Goal: Find specific page/section: Find specific page/section

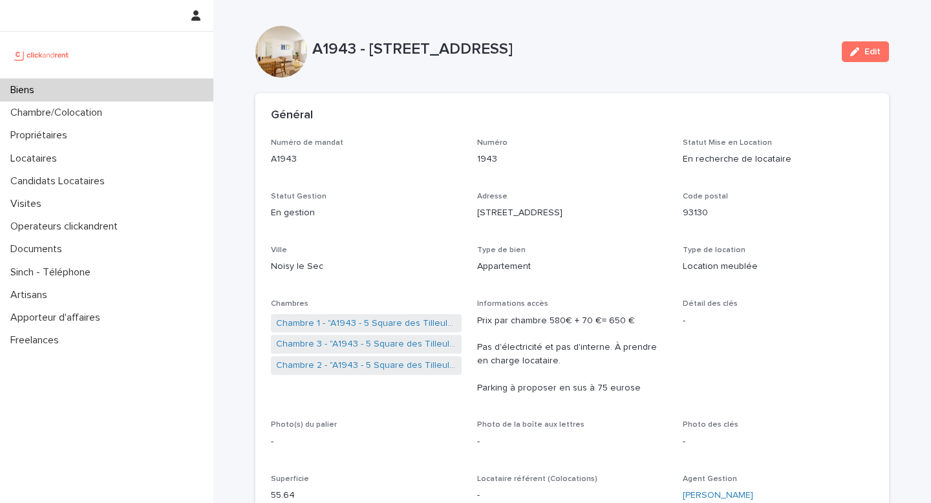
click at [140, 102] on div "Chambre/Colocation" at bounding box center [106, 112] width 213 height 23
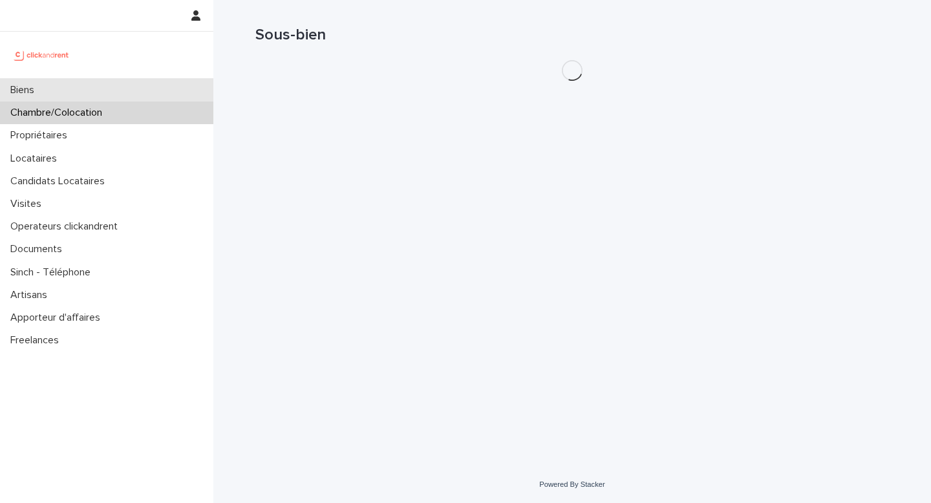
click at [146, 80] on div "Biens" at bounding box center [106, 90] width 213 height 23
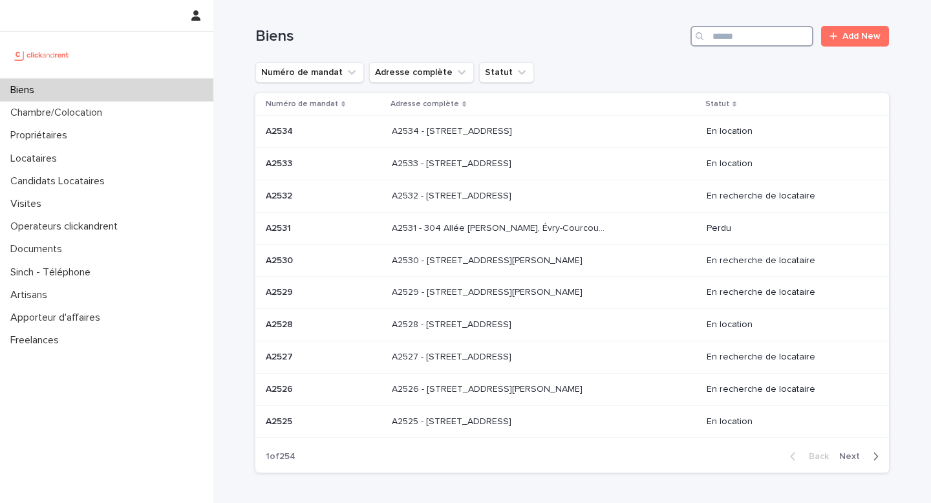
click at [765, 35] on input "Search" at bounding box center [751, 36] width 123 height 21
paste input "**********"
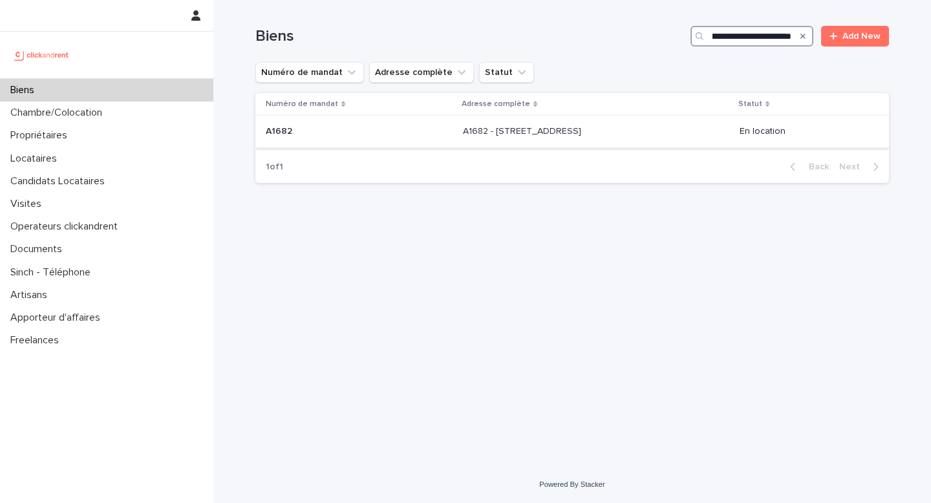
type input "**********"
click at [584, 146] on td "A1682 - [STREET_ADDRESS] - [STREET_ADDRESS]" at bounding box center [596, 132] width 277 height 32
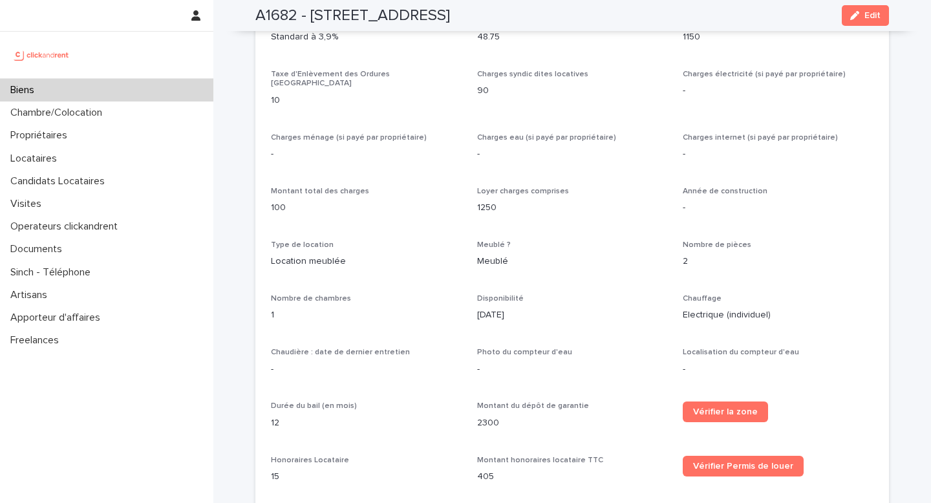
scroll to position [1373, 0]
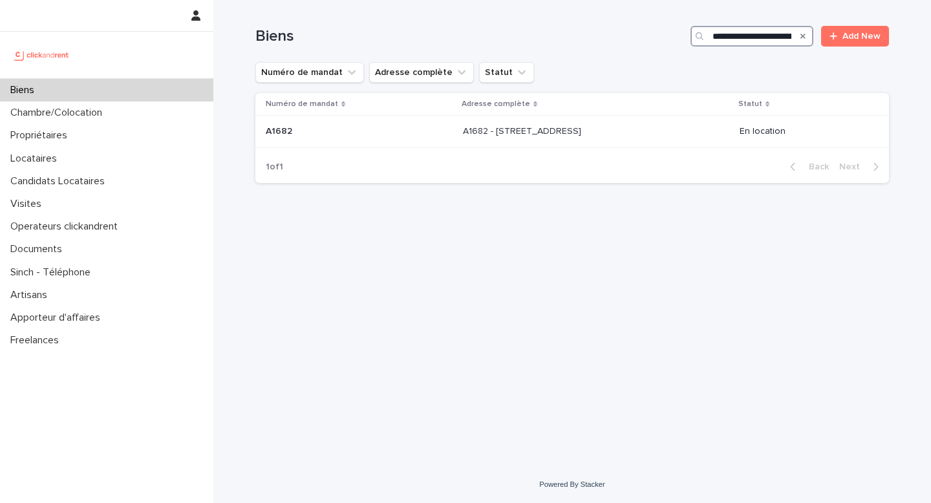
click at [746, 32] on input "**********" at bounding box center [751, 36] width 123 height 21
paste input "Search"
type input "*****"
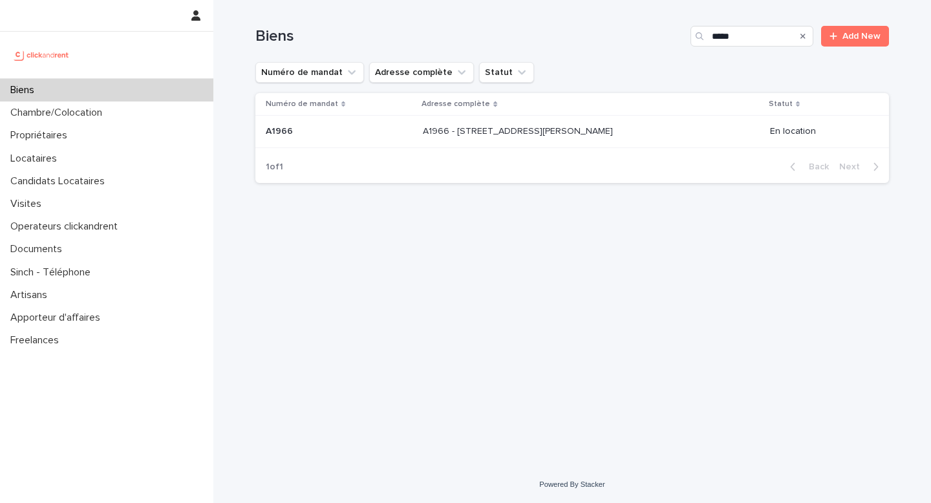
click at [706, 121] on td "A1966 - [STREET_ADDRESS][PERSON_NAME] A1966 - [STREET_ADDRESS][PERSON_NAME]" at bounding box center [590, 132] width 347 height 32
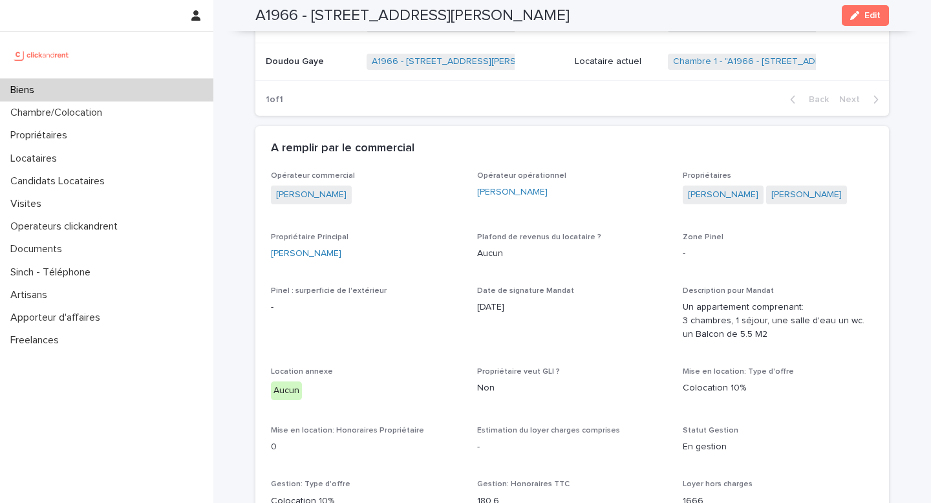
scroll to position [679, 0]
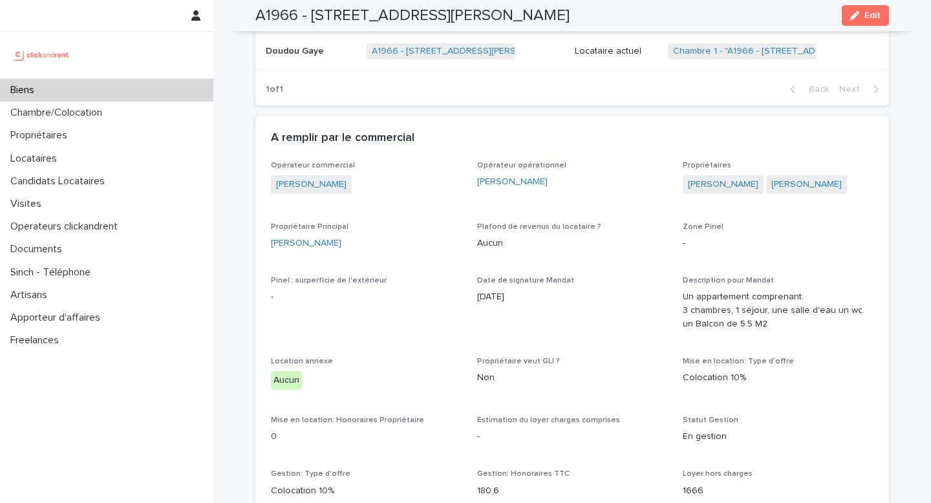
click at [180, 81] on div "Biens" at bounding box center [106, 90] width 213 height 23
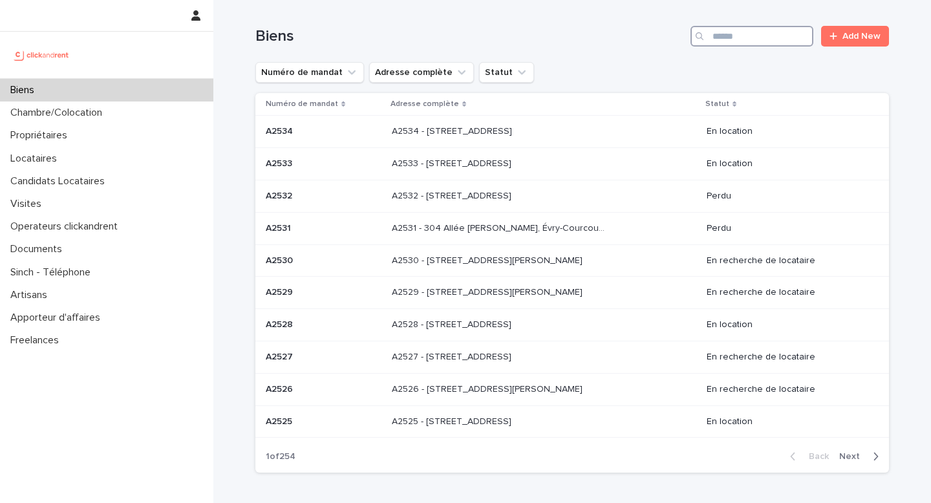
click at [733, 41] on input "Search" at bounding box center [751, 36] width 123 height 21
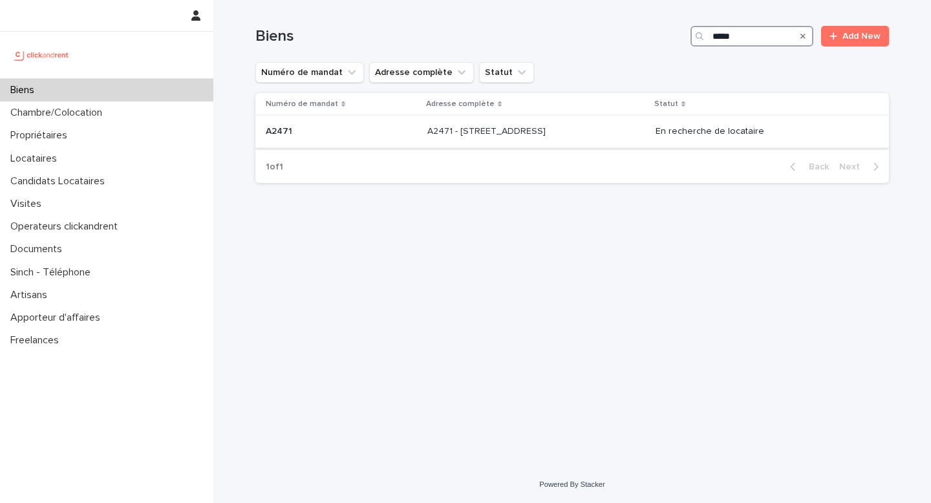
type input "*****"
click at [618, 130] on div "A2471 - [STREET_ADDRESS] - [STREET_ADDRESS]" at bounding box center [536, 131] width 218 height 21
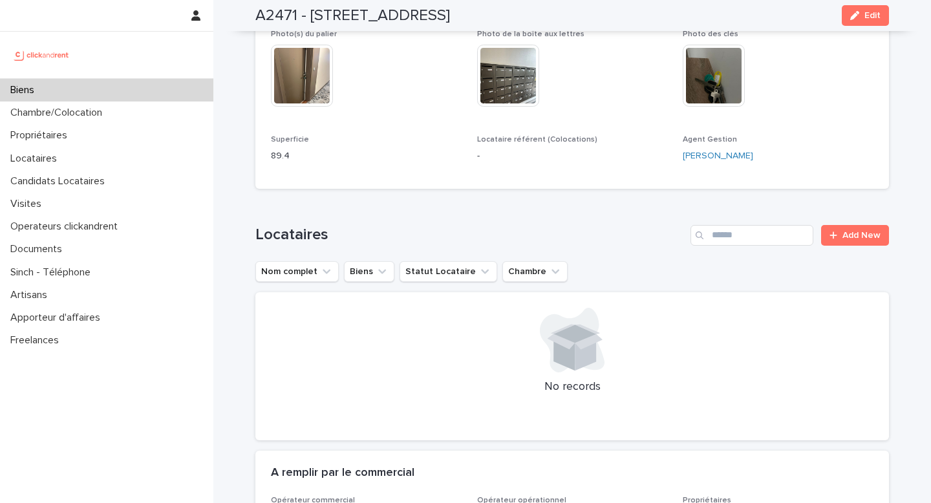
scroll to position [195, 0]
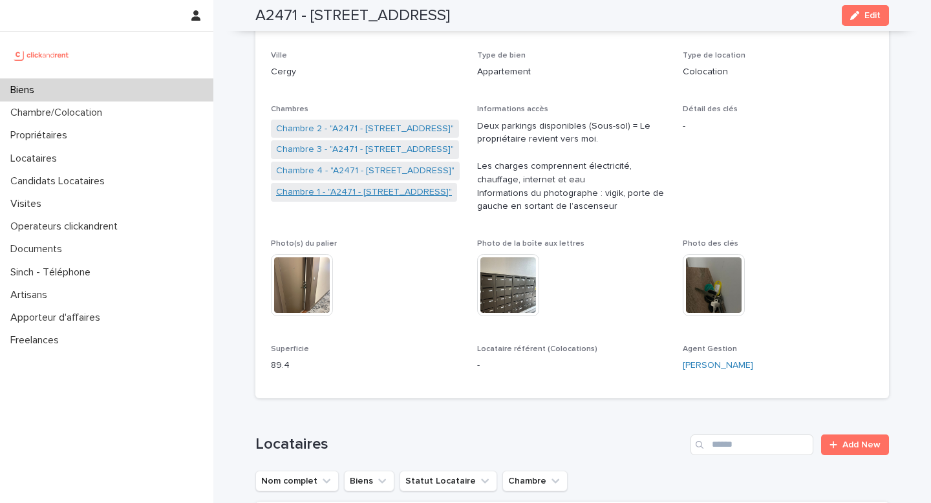
click at [352, 188] on link "Chambre 1 - "A2471 - [STREET_ADDRESS]"" at bounding box center [364, 192] width 176 height 14
drag, startPoint x: 304, startPoint y: 16, endPoint x: 567, endPoint y: 37, distance: 263.9
copy div "[STREET_ADDRESS] Edit A2471 - [STREET_ADDRESS] Edit Sorry, there was an error s…"
click at [381, 66] on p "Cergy" at bounding box center [366, 72] width 191 height 14
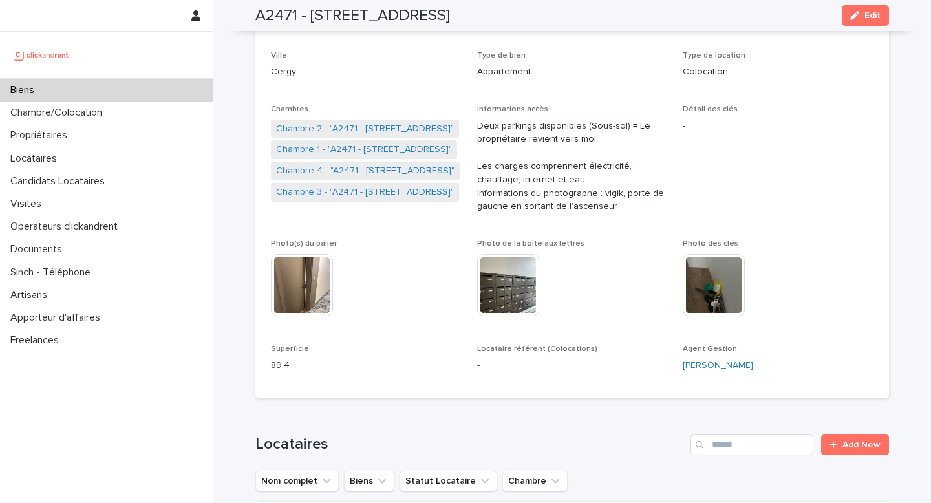
scroll to position [0, 0]
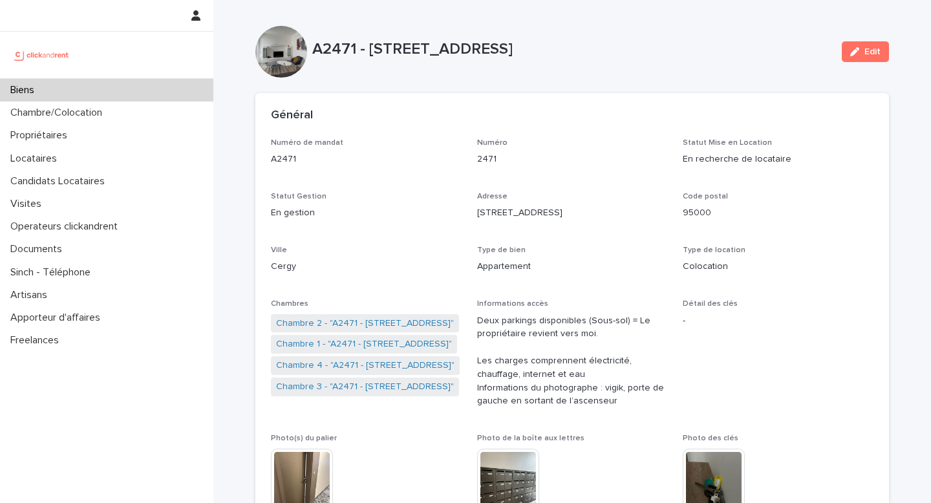
drag, startPoint x: 471, startPoint y: 209, endPoint x: 592, endPoint y: 215, distance: 121.0
click at [593, 215] on div "Numéro de mandat A2471 Numéro 2471 Statut Mise en Location En recherche de loca…" at bounding box center [572, 357] width 602 height 439
copy p "[STREET_ADDRESS]"
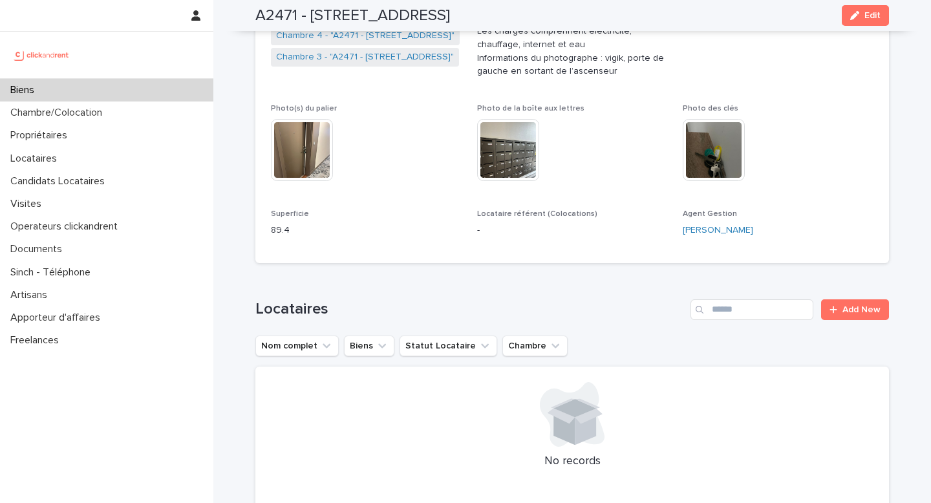
scroll to position [165, 0]
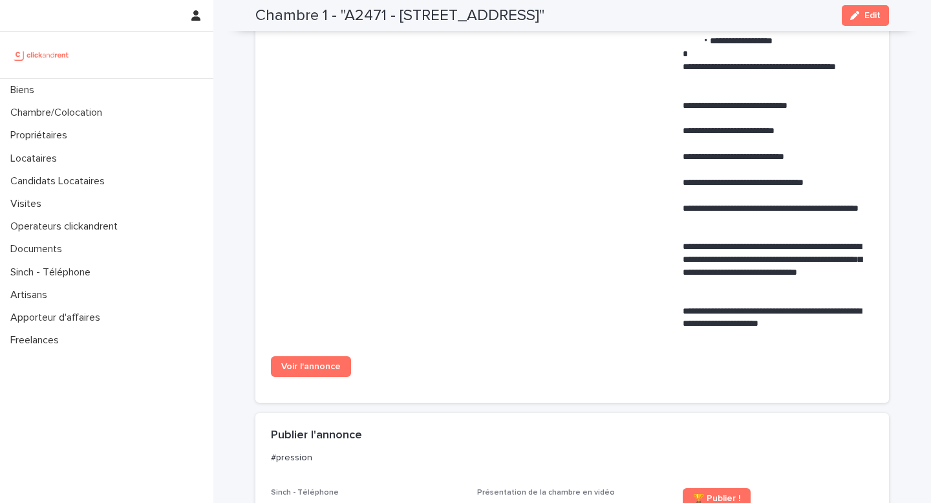
scroll to position [734, 0]
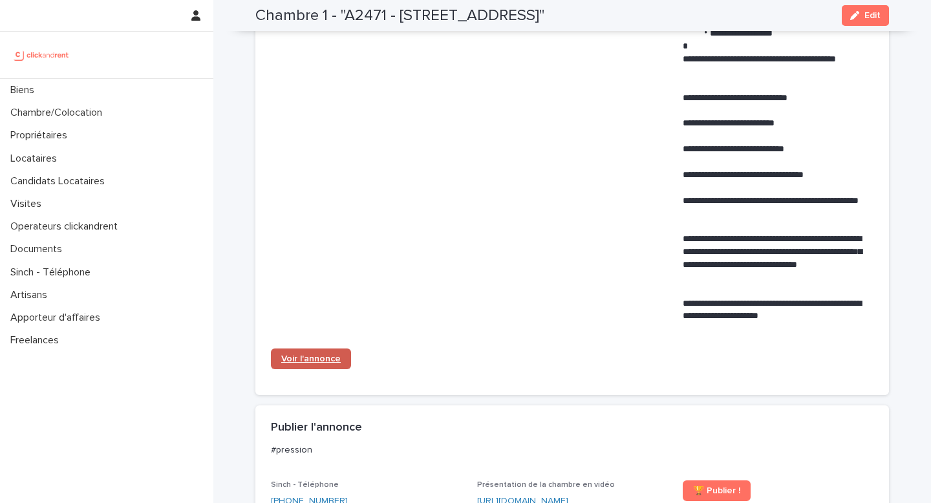
click at [310, 360] on span "Voir l'annonce" at bounding box center [310, 358] width 59 height 9
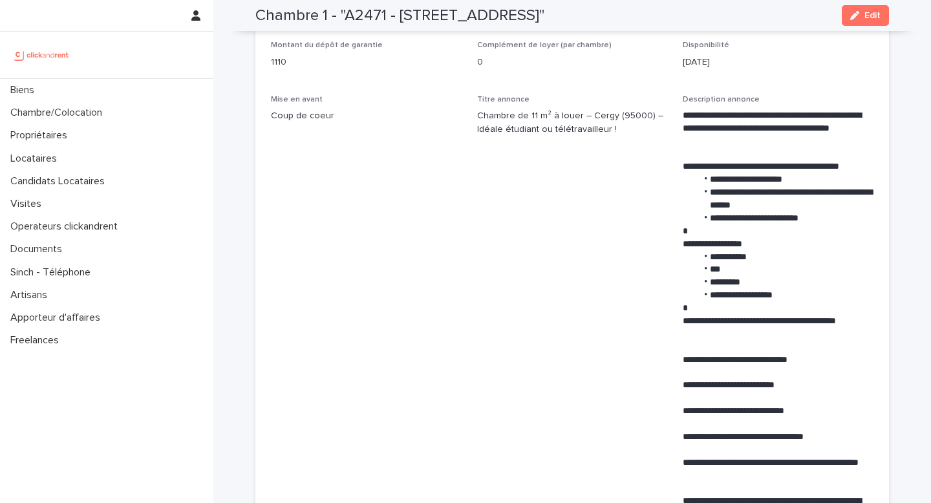
scroll to position [396, 0]
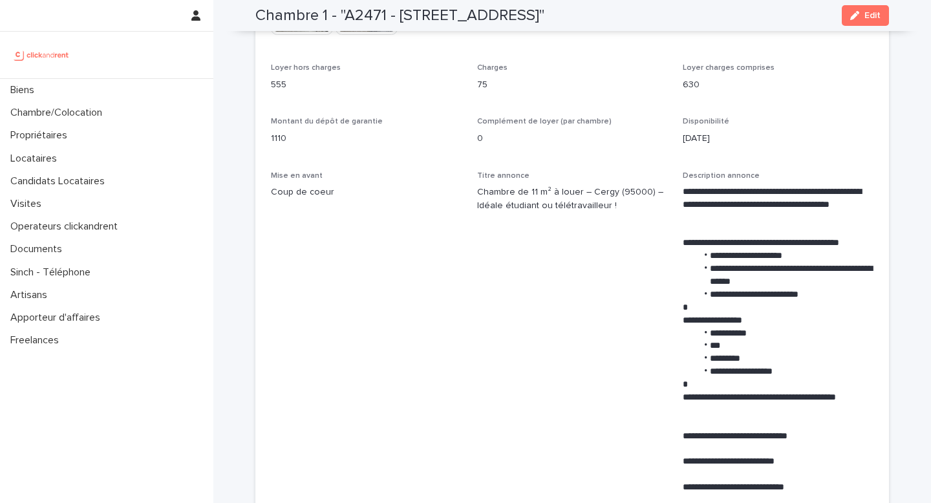
drag, startPoint x: 395, startPoint y: 10, endPoint x: 640, endPoint y: 17, distance: 244.4
click at [544, 17] on h2 "Chambre 1 - "A2471 - [STREET_ADDRESS]"" at bounding box center [399, 15] width 289 height 19
copy h2 "38 rue des Marjoberts, Cergy 95000"
